Goal: Task Accomplishment & Management: Complete application form

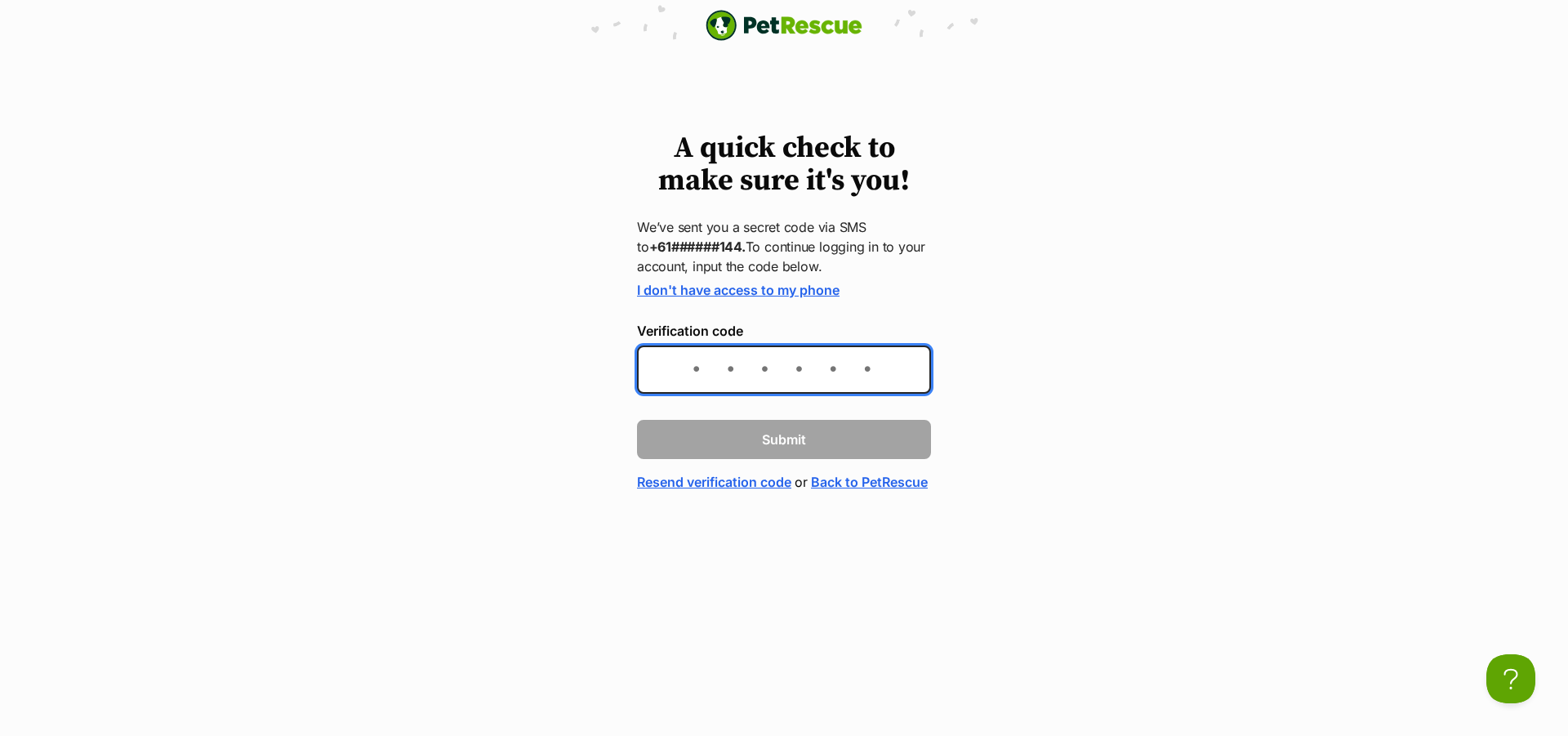
click at [751, 369] on input "Verification code" at bounding box center [784, 370] width 294 height 48
type input "2"
type input "747096"
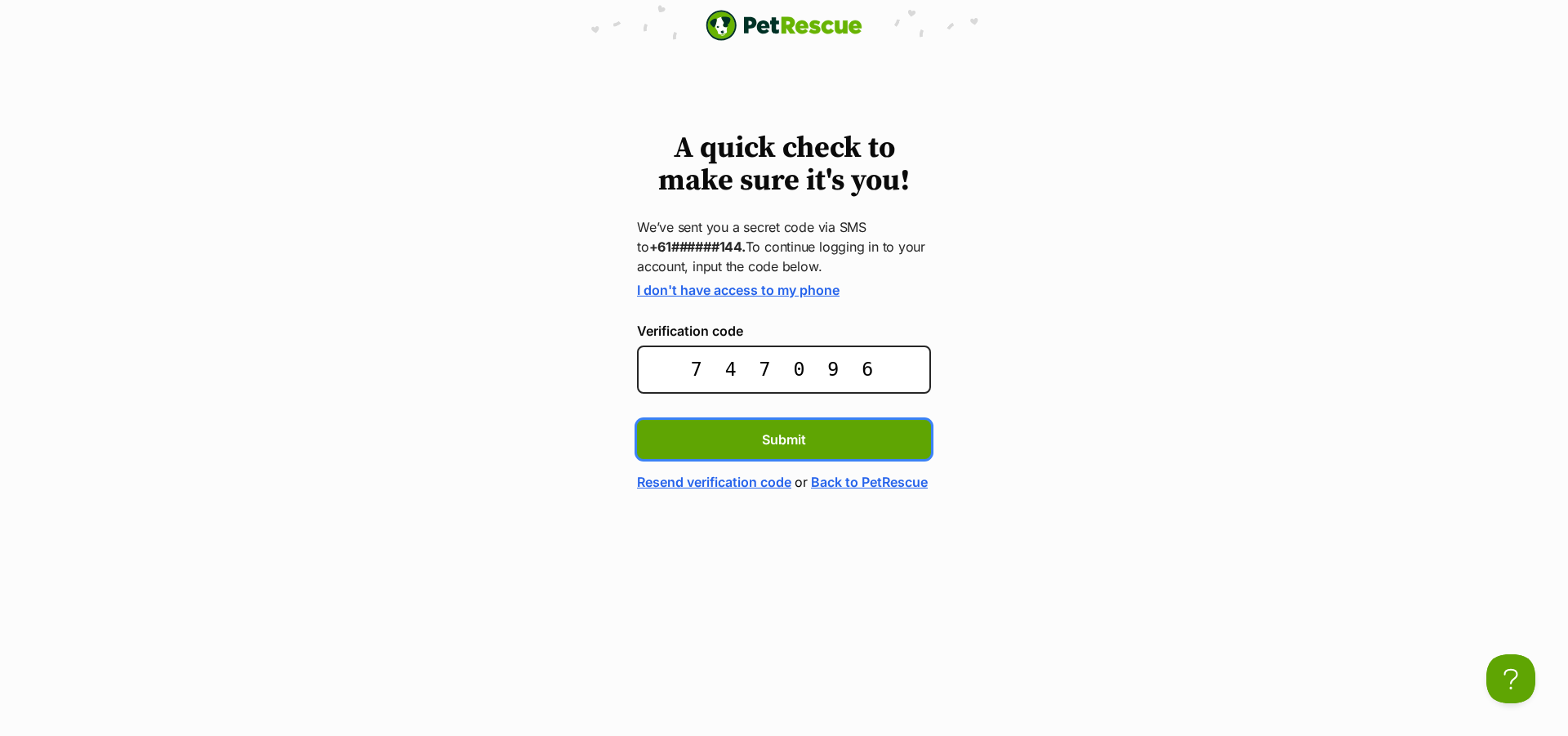
click at [763, 430] on span "Submit" at bounding box center [784, 439] width 44 height 19
